Goal: Information Seeking & Learning: Learn about a topic

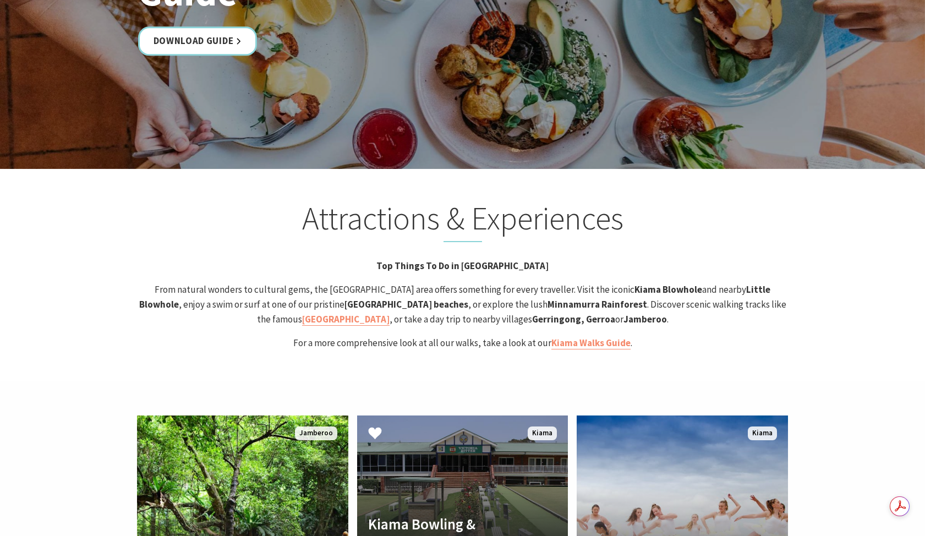
scroll to position [2274, 0]
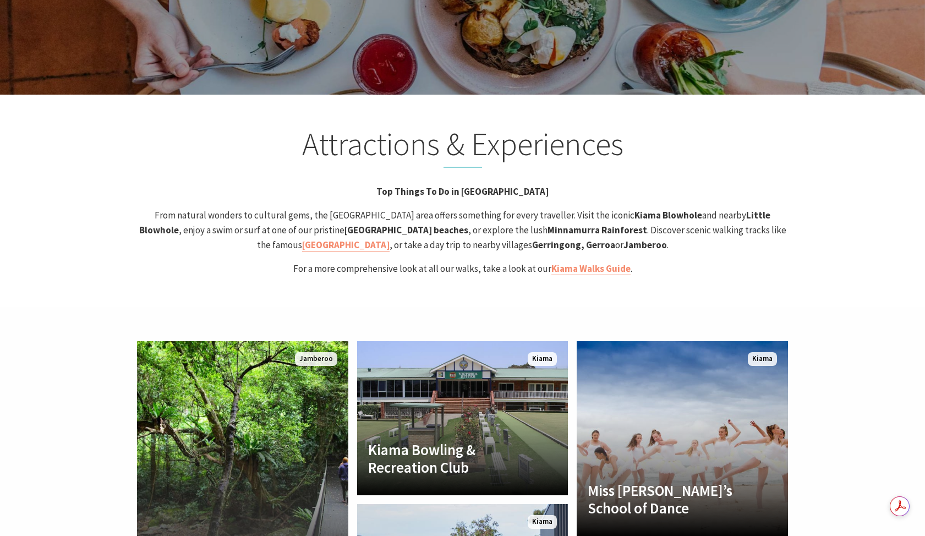
click at [547, 224] on strong "Minnamurra Rainforest" at bounding box center [597, 230] width 100 height 12
click at [532, 239] on strong "Gerringong, Gerroa" at bounding box center [573, 245] width 83 height 12
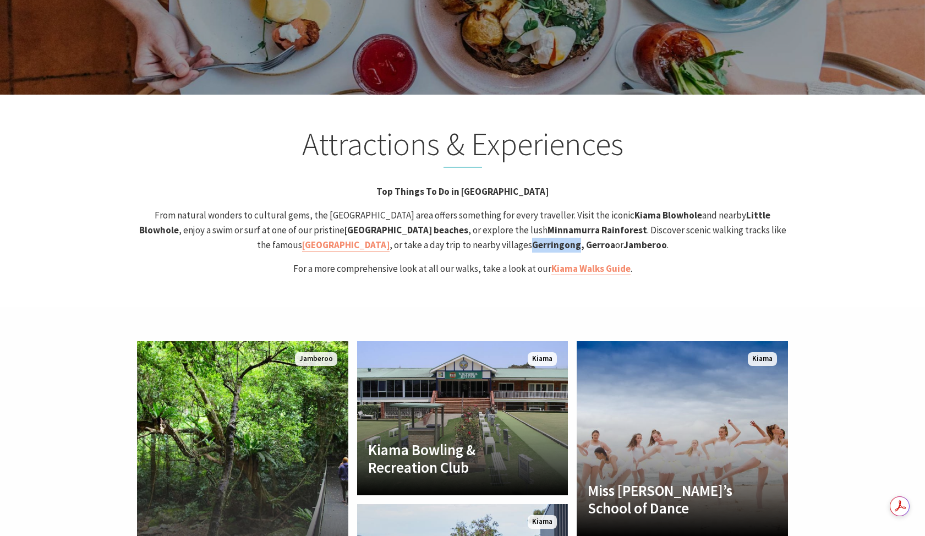
click at [532, 239] on strong "Gerringong, Gerroa" at bounding box center [573, 245] width 83 height 12
click at [552, 208] on p "From natural wonders to cultural gems, the Kiama area offers something for ever…" at bounding box center [462, 230] width 651 height 45
click at [623, 239] on strong "Jamberoo" at bounding box center [644, 245] width 43 height 12
click at [532, 239] on strong "Gerringong, Gerroa" at bounding box center [573, 245] width 83 height 12
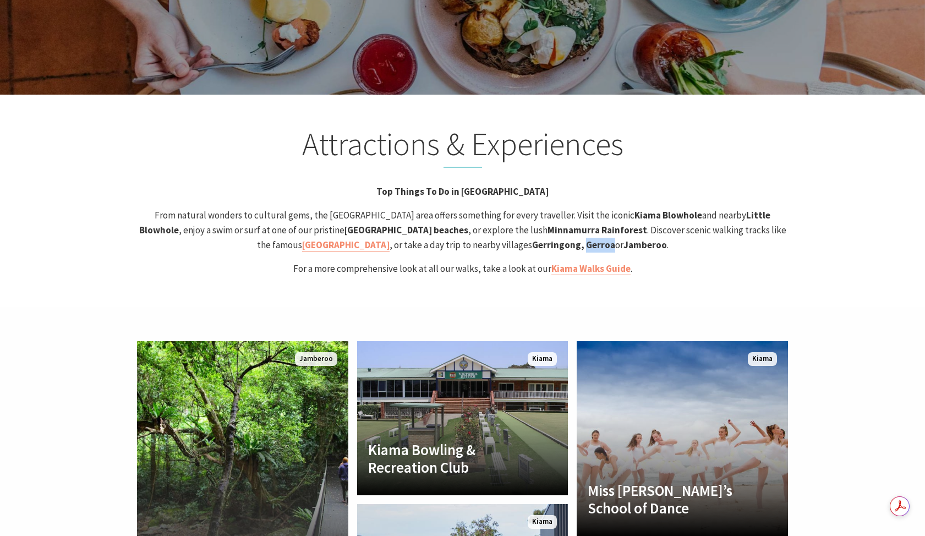
click at [532, 239] on strong "Gerringong, Gerroa" at bounding box center [573, 245] width 83 height 12
click at [623, 239] on strong "Jamberoo" at bounding box center [644, 245] width 43 height 12
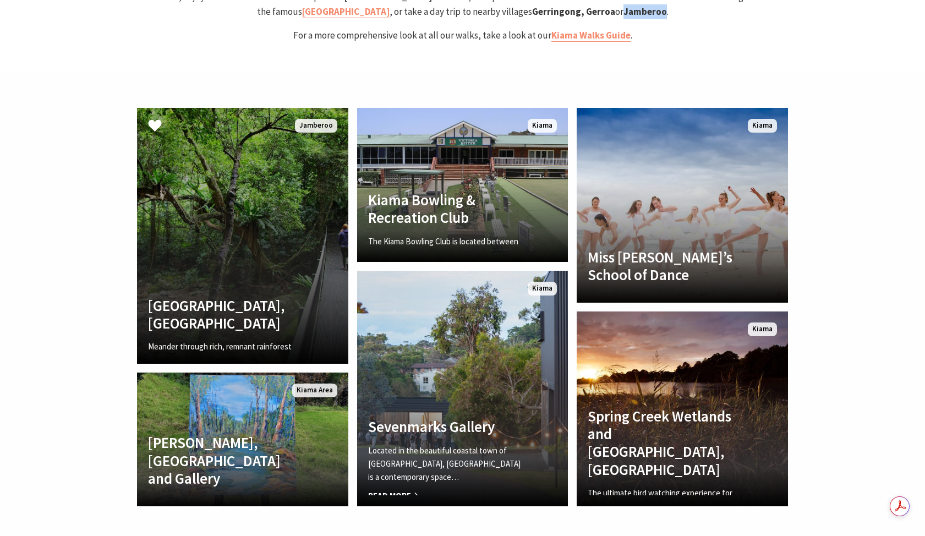
scroll to position [2478, 0]
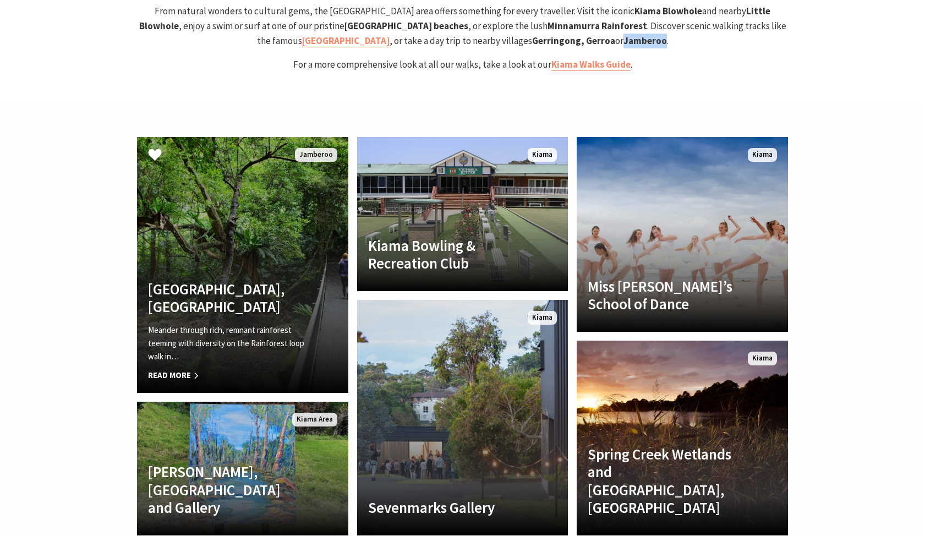
click at [257, 198] on link "Rainforest Loop Walk, Budderoo National Park Meander through rich, remnant rain…" at bounding box center [242, 265] width 211 height 256
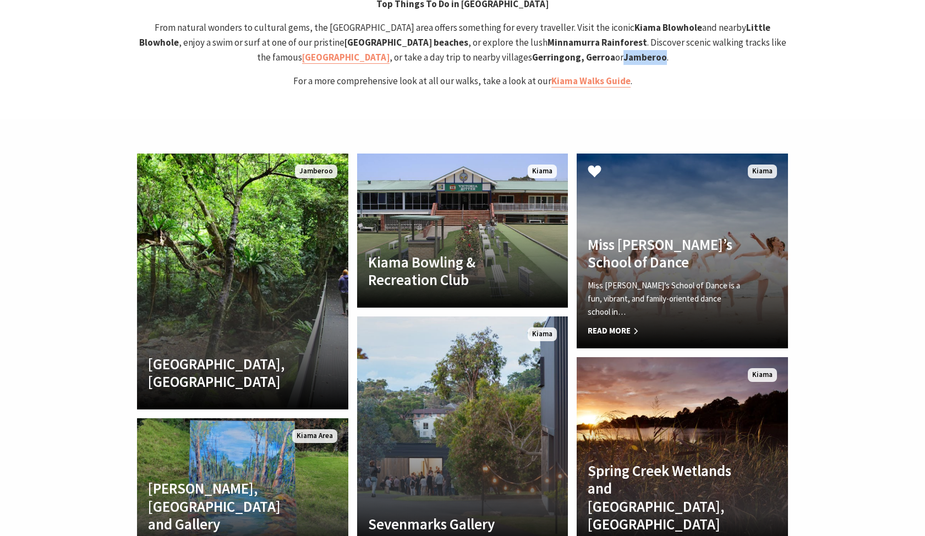
scroll to position [2387, 0]
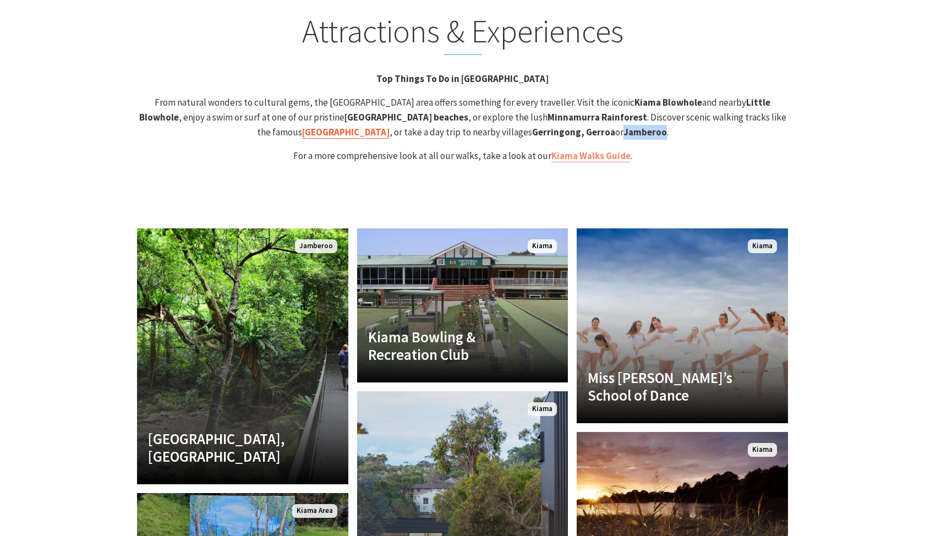
click at [390, 126] on strong "Kiama Coast Walk" at bounding box center [345, 132] width 87 height 12
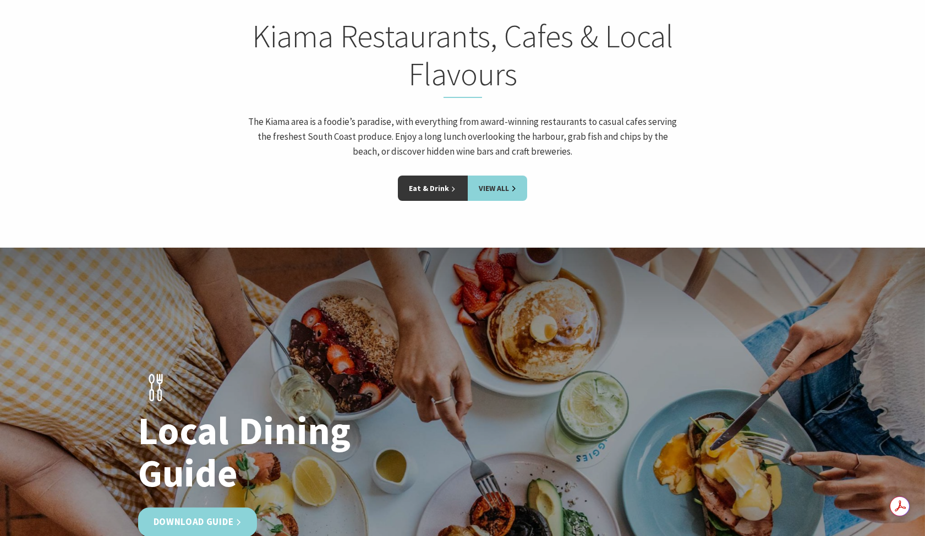
scroll to position [0, 0]
click at [443, 176] on link "Eat & Drink" at bounding box center [433, 188] width 70 height 25
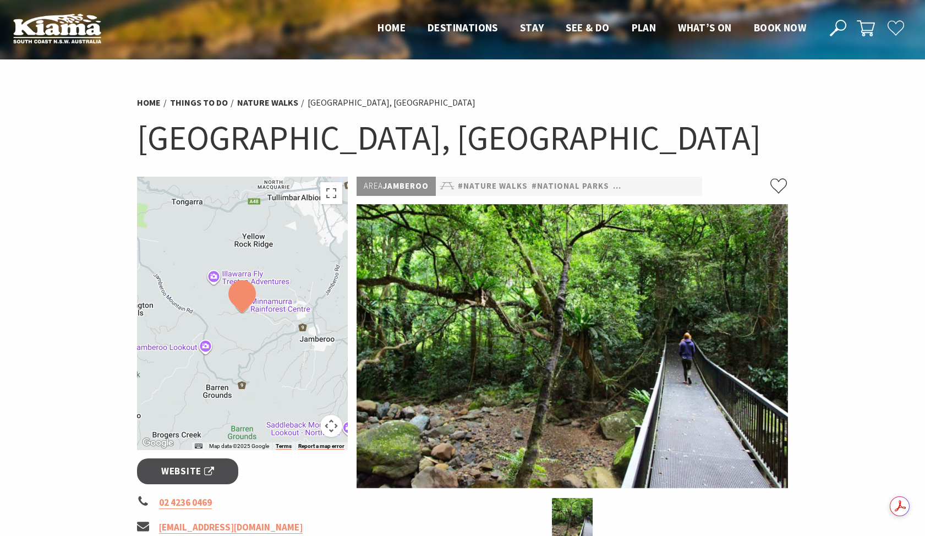
scroll to position [461, 0]
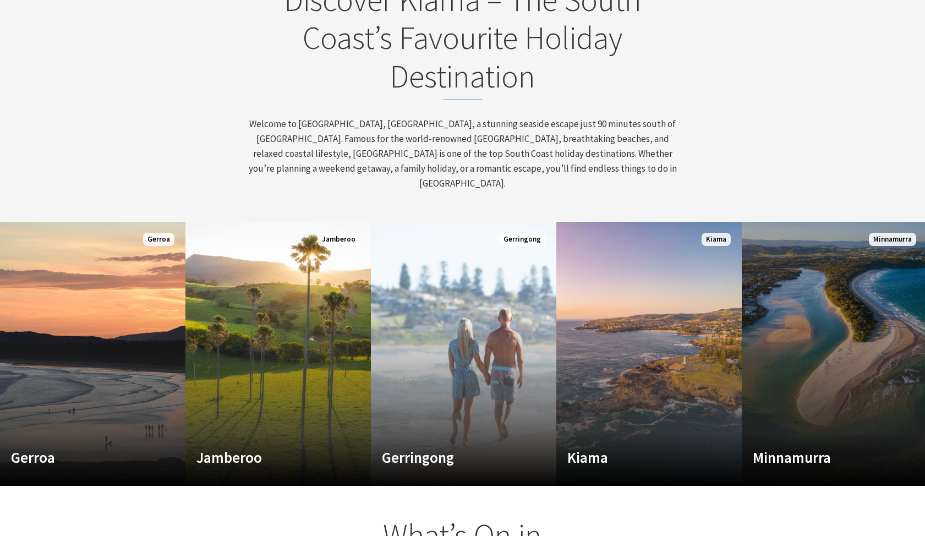
scroll to position [716, 0]
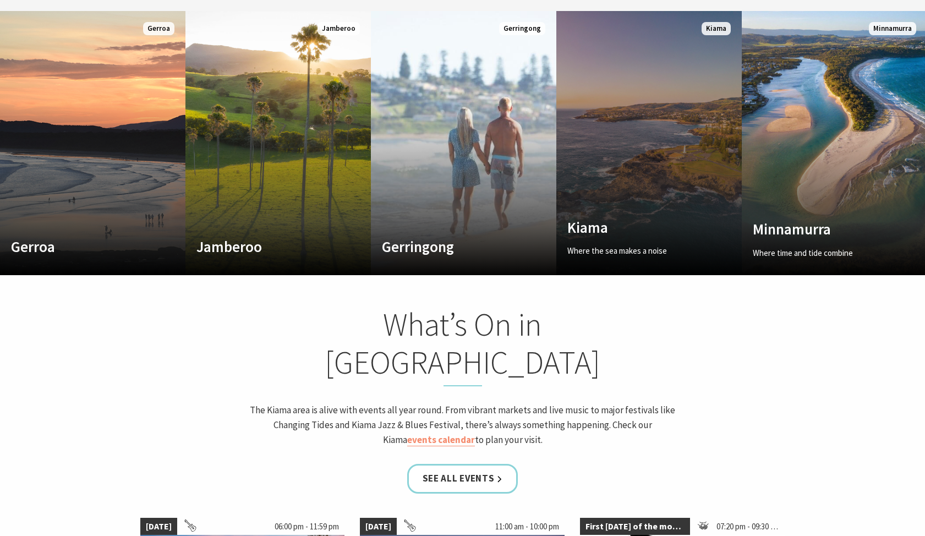
click at [666, 189] on link "Custom Image Used Kiama Where the sea makes a noise Read More Kiama" at bounding box center [648, 143] width 185 height 264
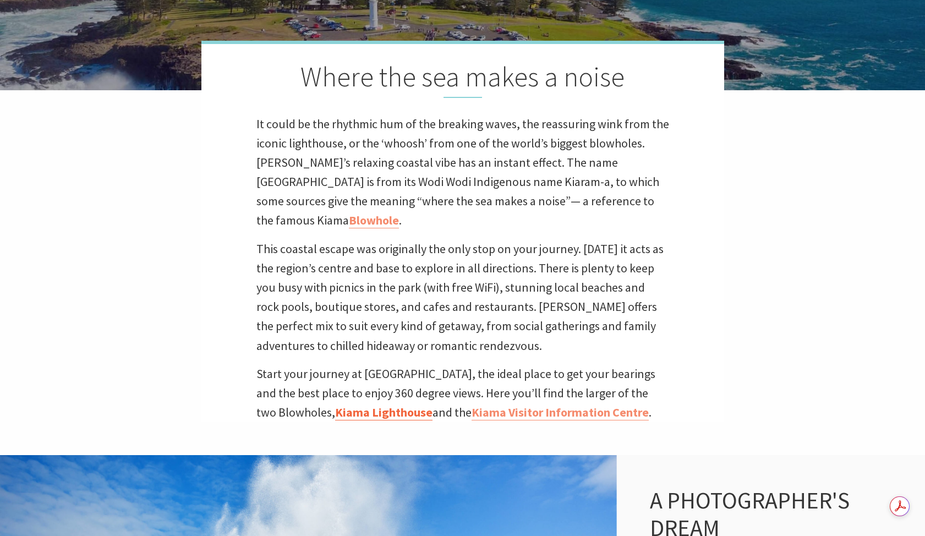
click at [398, 404] on link "Kiama Lighthouse" at bounding box center [383, 412] width 97 height 16
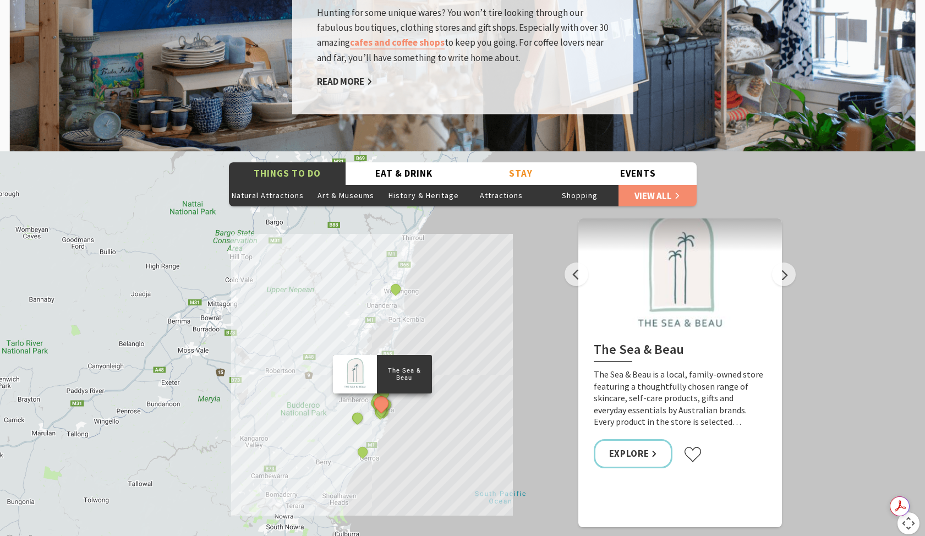
scroll to position [1894, 0]
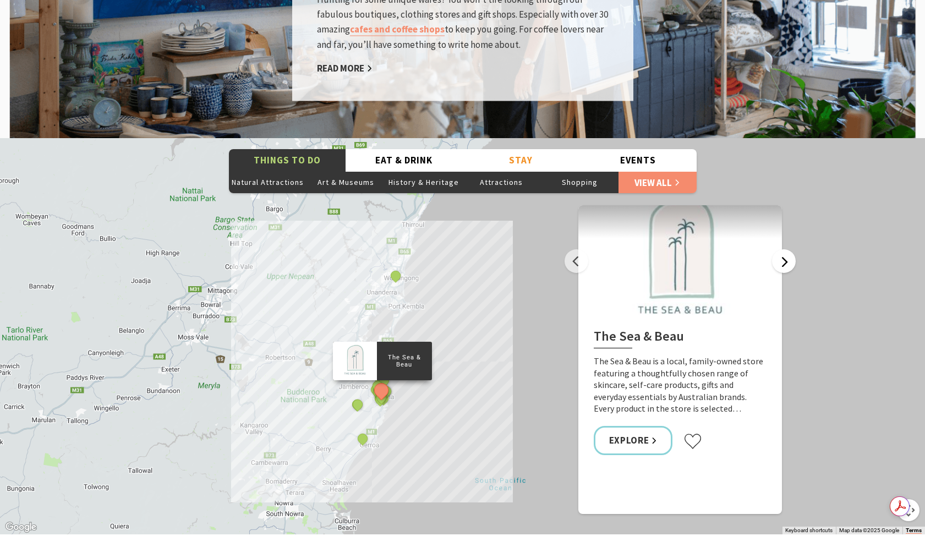
click at [788, 249] on button "Next" at bounding box center [784, 261] width 24 height 24
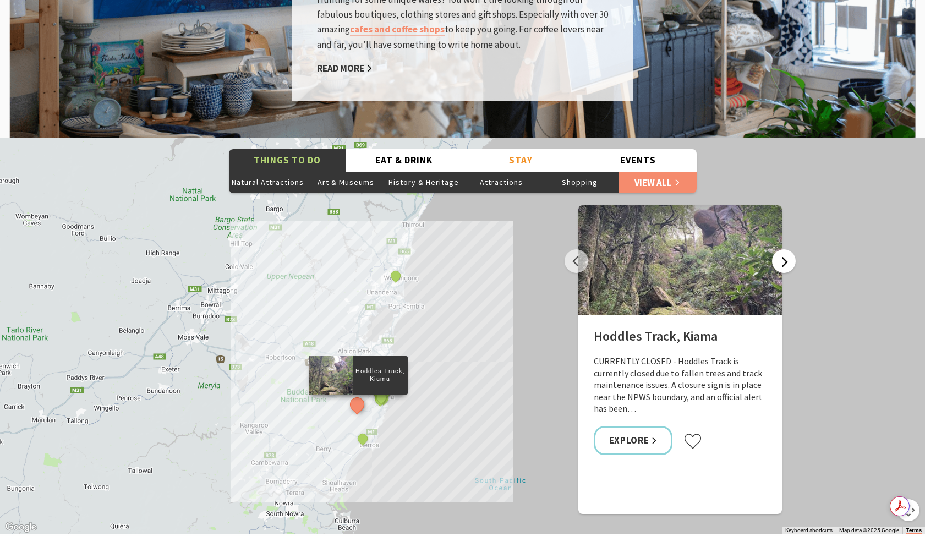
click at [781, 249] on button "Next" at bounding box center [784, 261] width 24 height 24
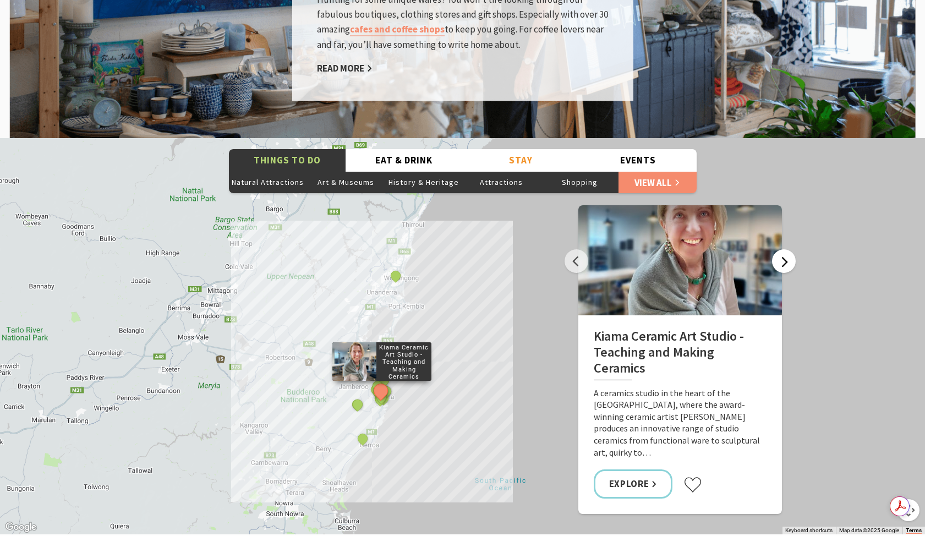
click at [781, 249] on button "Next" at bounding box center [784, 261] width 24 height 24
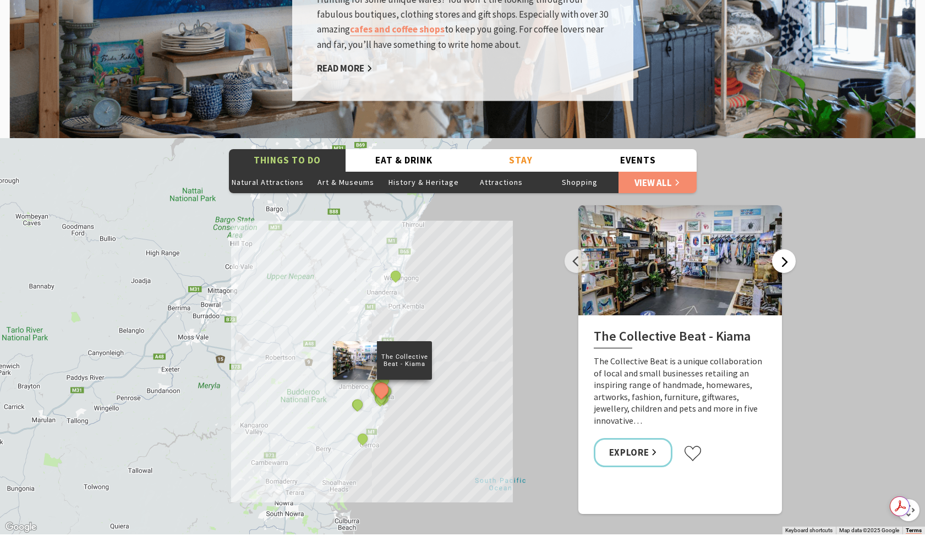
click at [780, 249] on button "Next" at bounding box center [784, 261] width 24 height 24
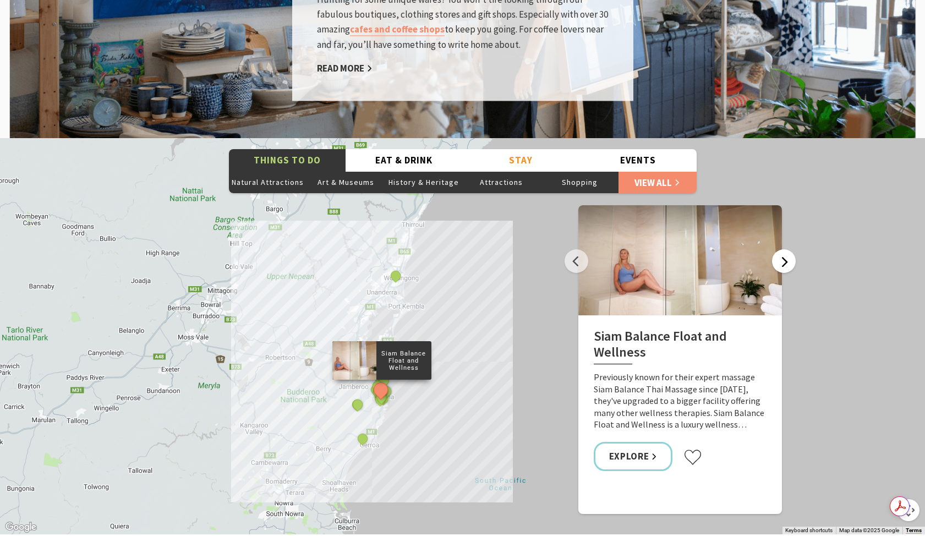
click at [780, 249] on button "Next" at bounding box center [784, 261] width 24 height 24
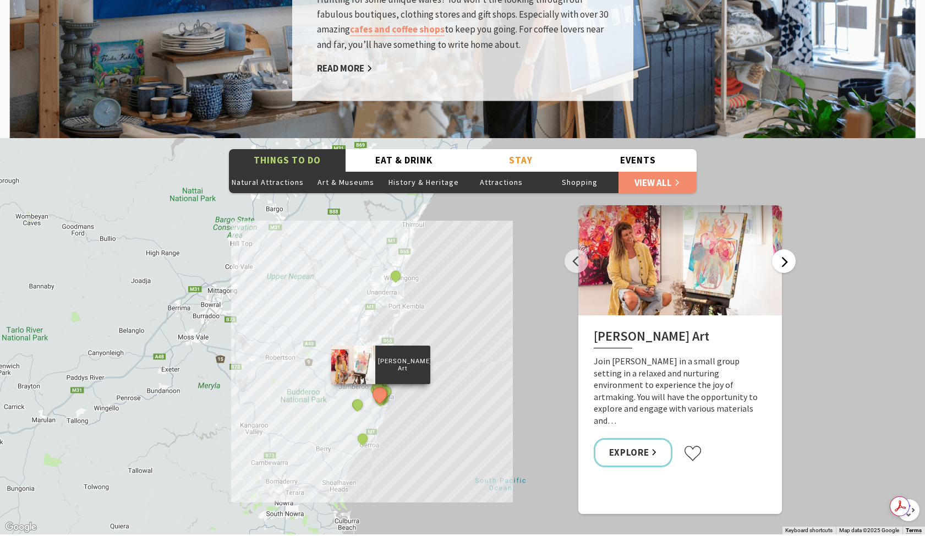
click at [780, 249] on button "Next" at bounding box center [784, 261] width 24 height 24
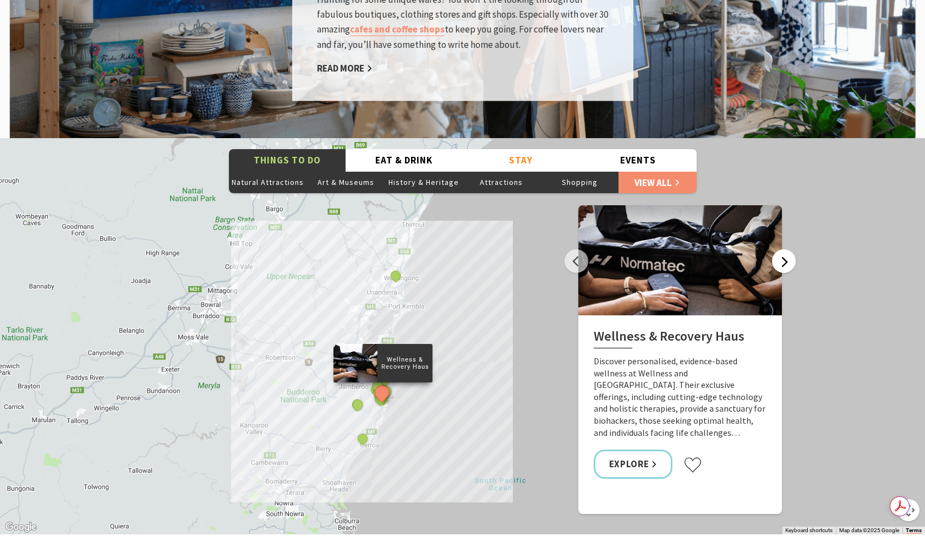
click at [780, 249] on button "Next" at bounding box center [784, 261] width 24 height 24
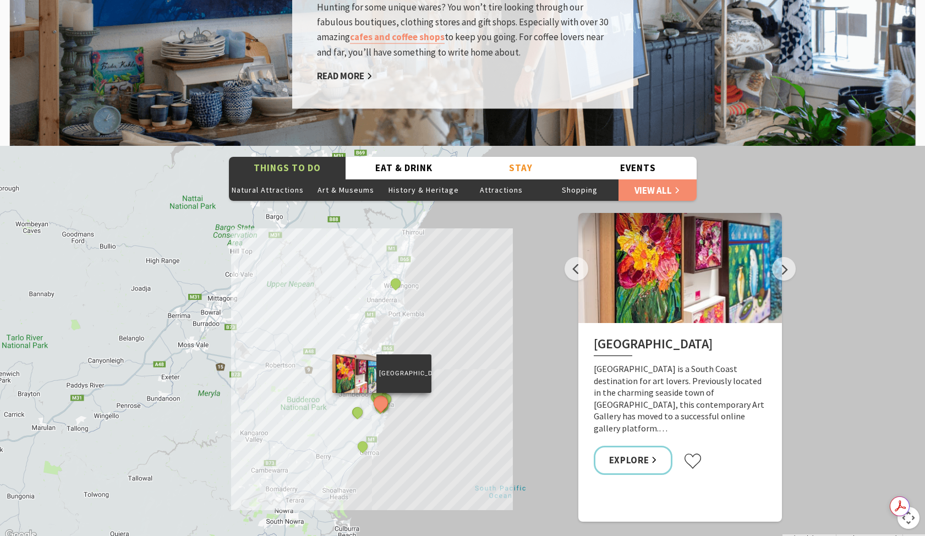
scroll to position [1901, 0]
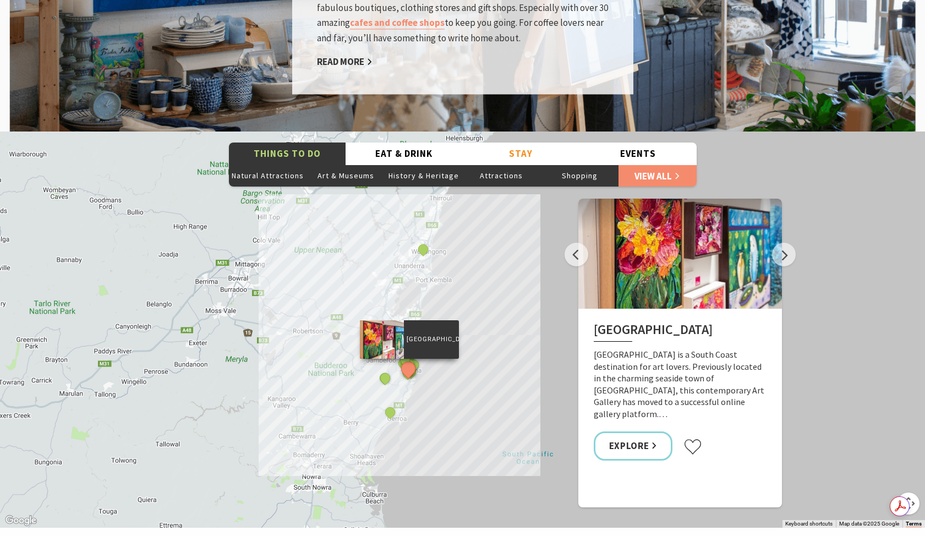
drag, startPoint x: 374, startPoint y: 394, endPoint x: 407, endPoint y: 369, distance: 41.3
click at [407, 369] on div "The Sea & Beau Hoddles Track, Kiama Kiama Ceramic Art Studio - Teaching and Mak…" at bounding box center [462, 329] width 925 height 396
